Goal: Use online tool/utility: Utilize a website feature to perform a specific function

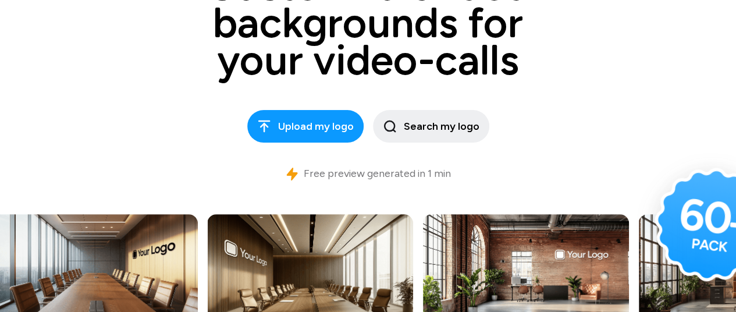
scroll to position [175, 0]
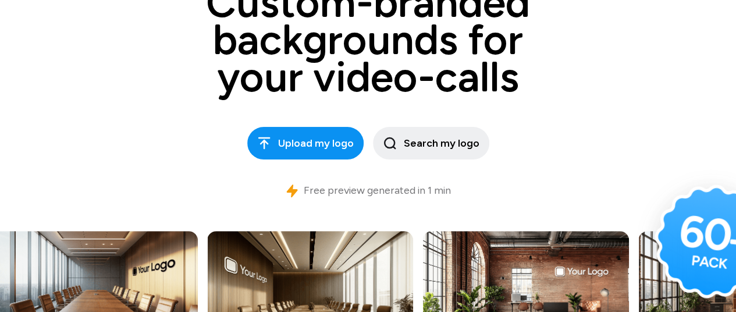
click at [332, 147] on span "Upload my logo" at bounding box center [305, 144] width 97 height 16
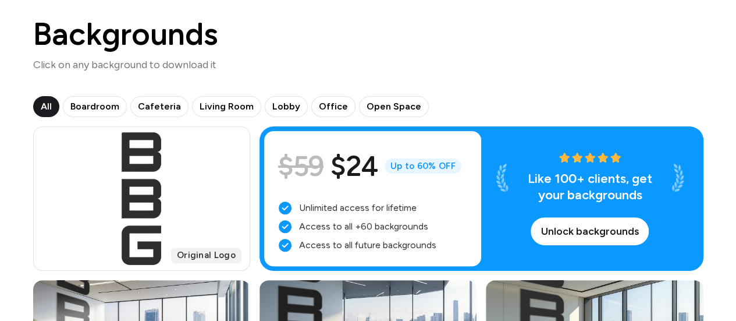
scroll to position [116, 0]
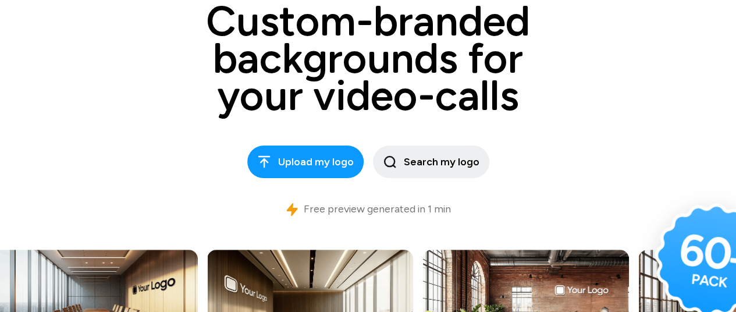
scroll to position [175, 0]
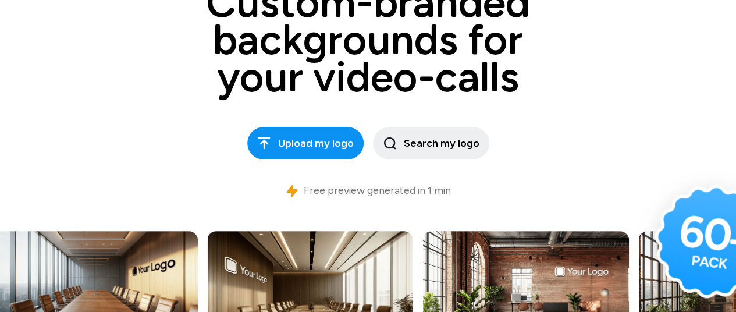
click at [342, 141] on span "Upload my logo" at bounding box center [305, 144] width 97 height 16
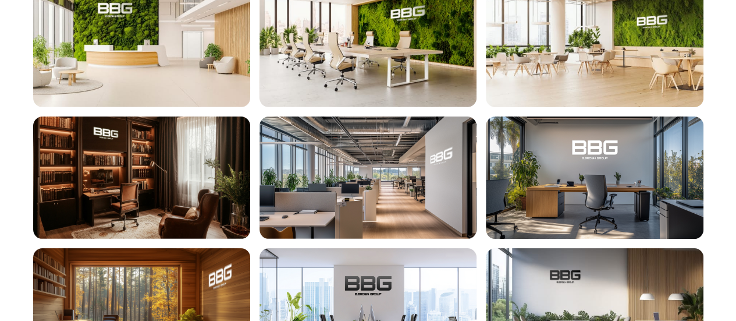
scroll to position [2909, 0]
